Goal: Download file/media

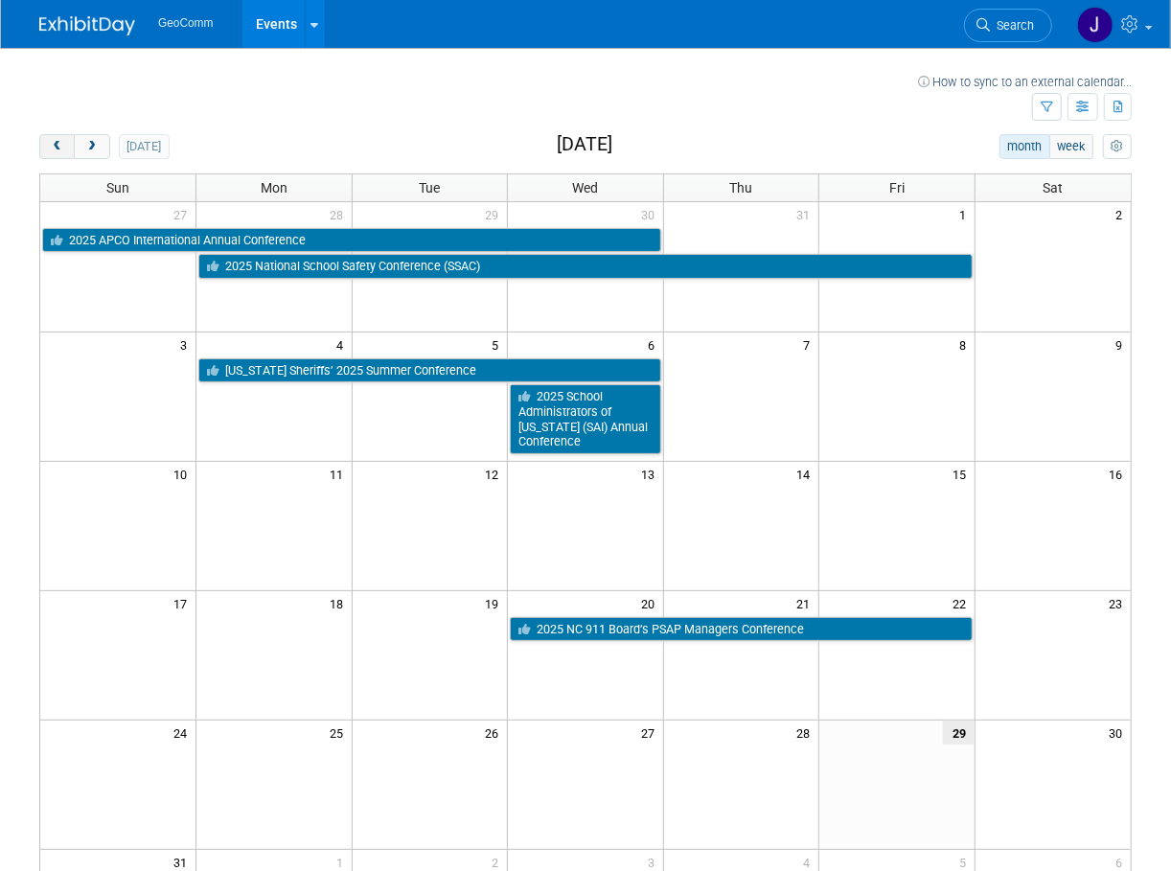
click at [62, 150] on span "prev" at bounding box center [57, 147] width 14 height 12
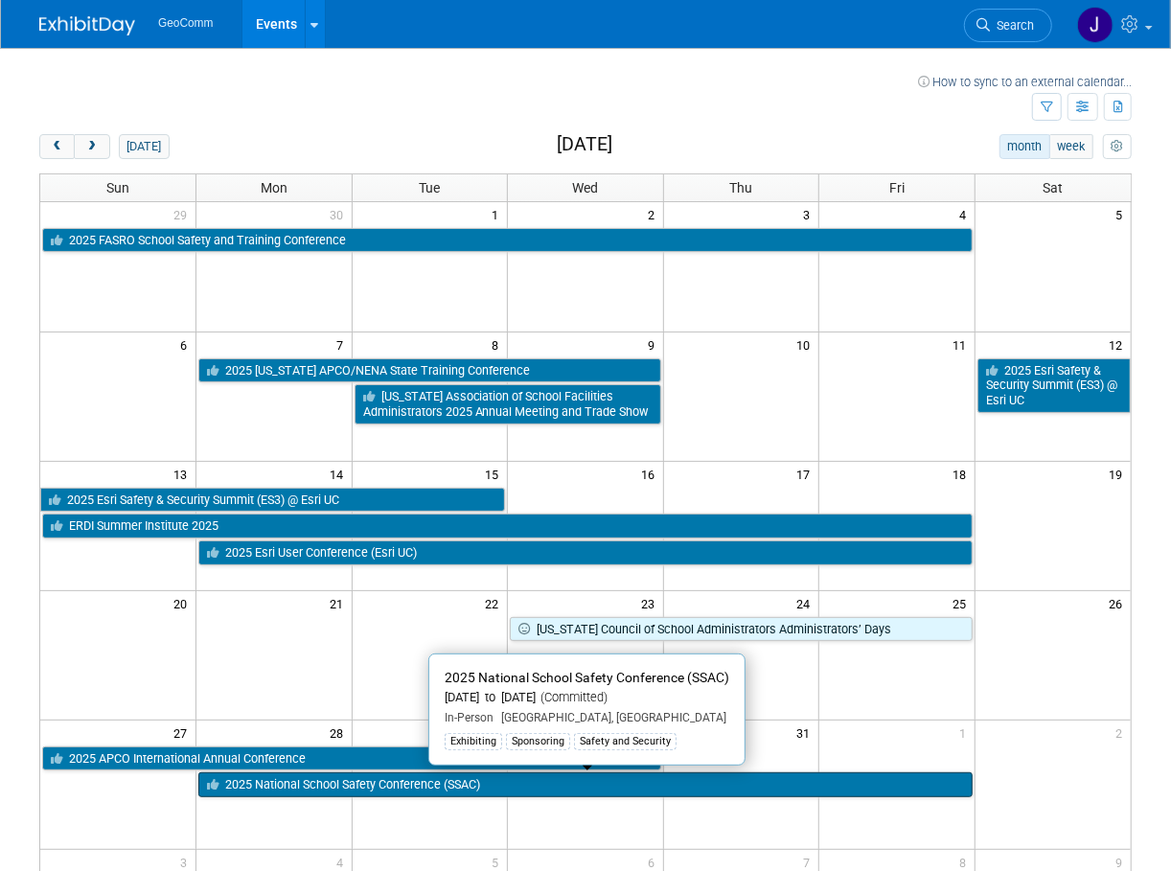
click at [467, 783] on link "2025 National School Safety Conference (SSAC)" at bounding box center [585, 784] width 774 height 25
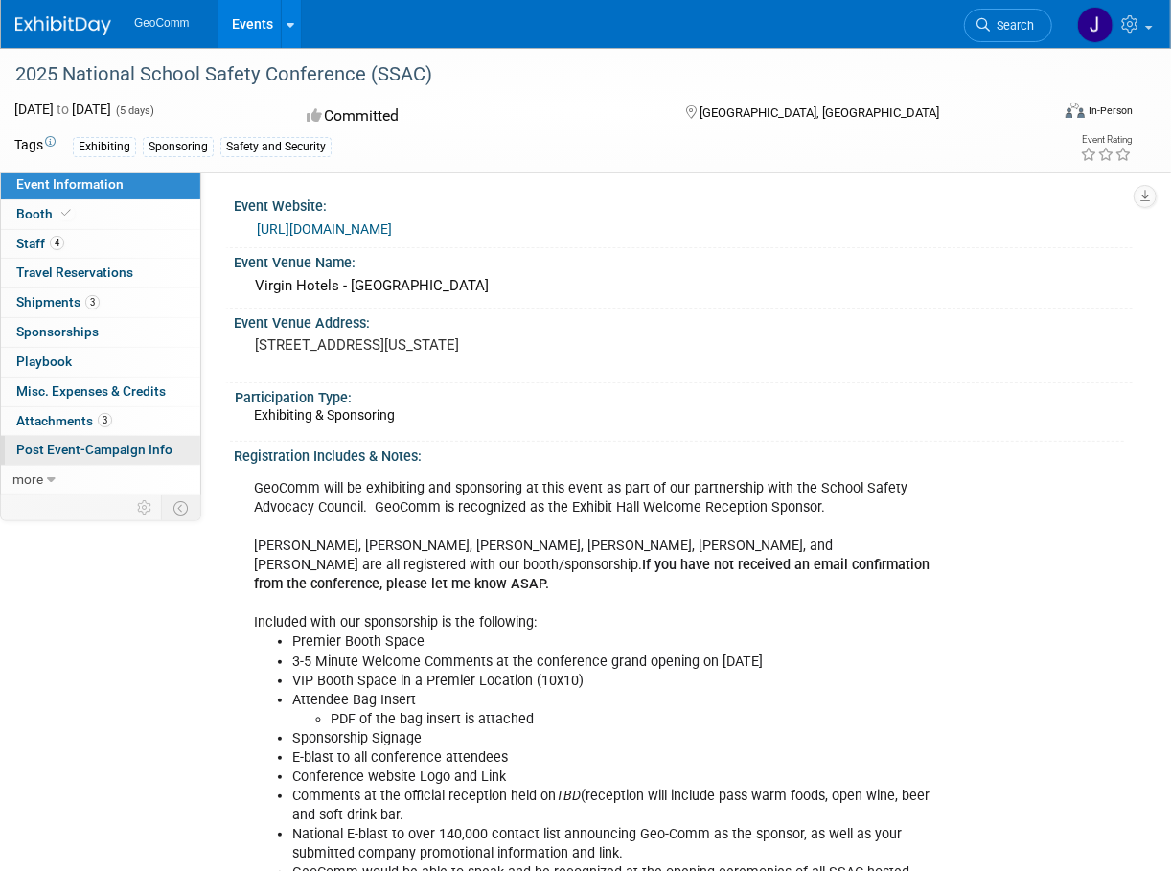
click at [86, 449] on span "Post Event-Campaign Info" at bounding box center [94, 449] width 156 height 15
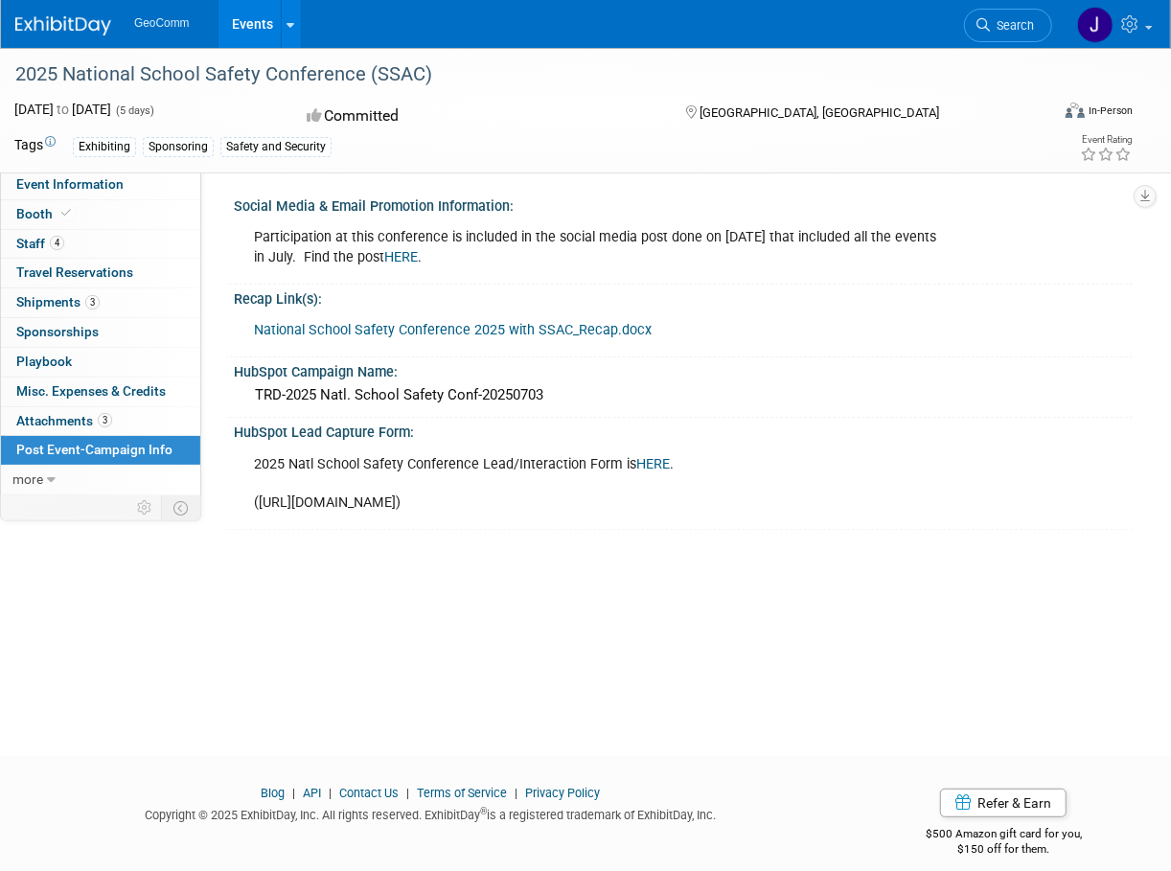
click at [430, 330] on link "National School Safety Conference 2025 with SSAC_Recap.docx" at bounding box center [453, 330] width 398 height 16
